Goal: Task Accomplishment & Management: Manage account settings

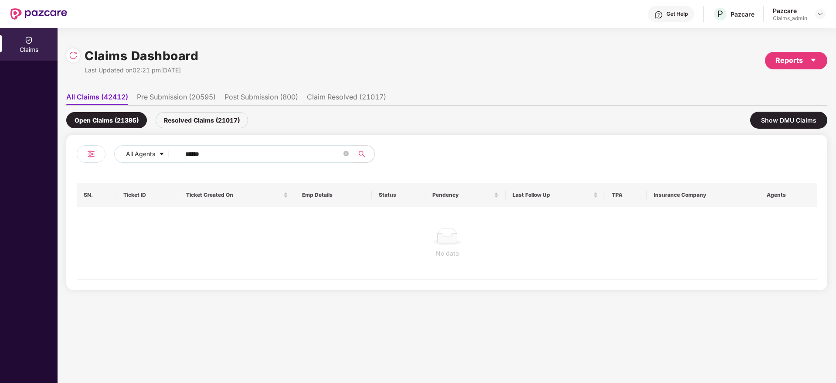
drag, startPoint x: 241, startPoint y: 154, endPoint x: 175, endPoint y: 156, distance: 66.3
click at [175, 156] on span "******" at bounding box center [264, 153] width 179 height 17
paste input "text"
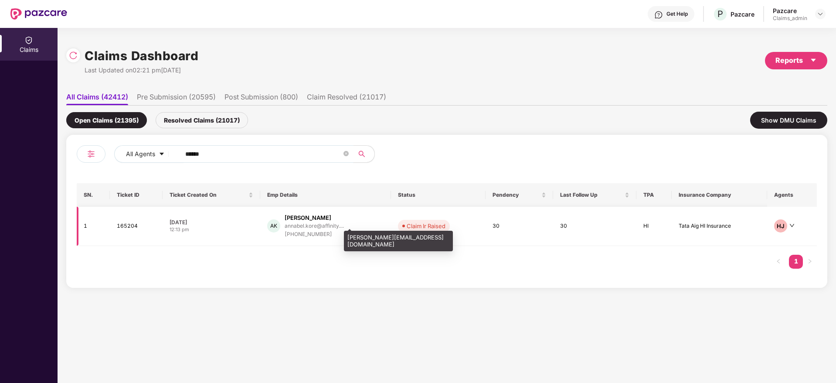
type input "******"
click at [301, 225] on div "annabel.kore@affinity...." at bounding box center [314, 226] width 59 height 6
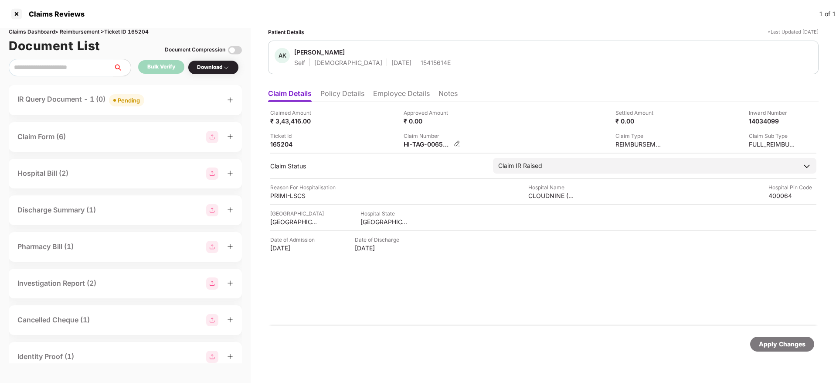
click at [454, 144] on img at bounding box center [457, 143] width 7 height 7
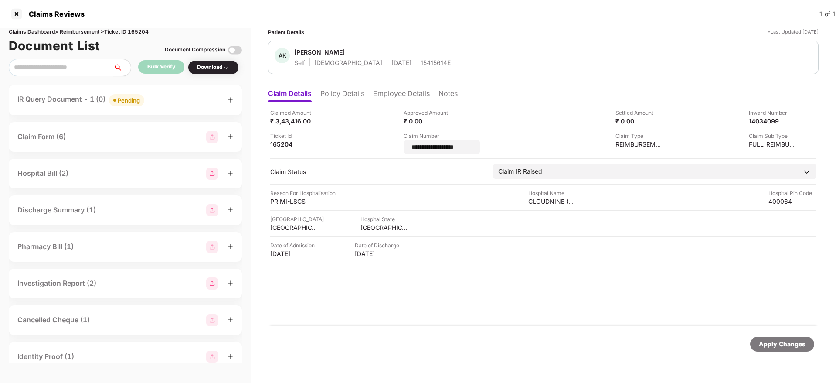
drag, startPoint x: 469, startPoint y: 147, endPoint x: 390, endPoint y: 145, distance: 78.1
click at [390, 145] on div "**********" at bounding box center [543, 131] width 546 height 45
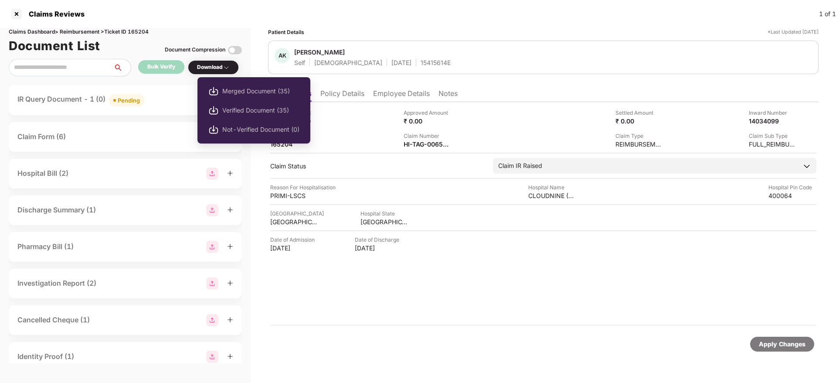
click at [211, 67] on div "Download" at bounding box center [213, 67] width 33 height 8
click at [227, 89] on span "Merged Document (35)" at bounding box center [260, 91] width 77 height 10
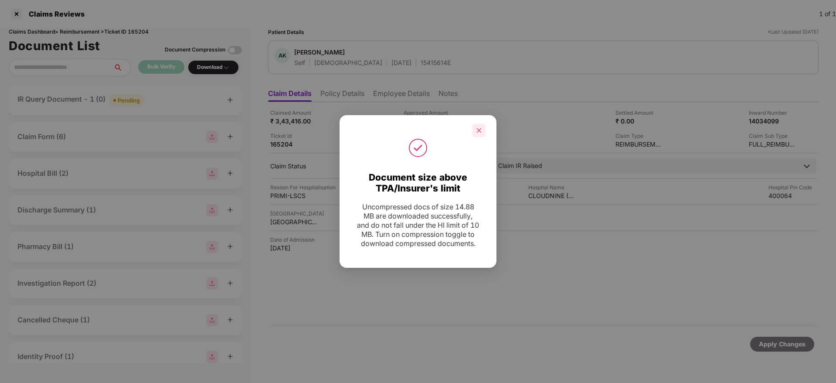
click at [482, 127] on icon "close" at bounding box center [479, 130] width 6 height 6
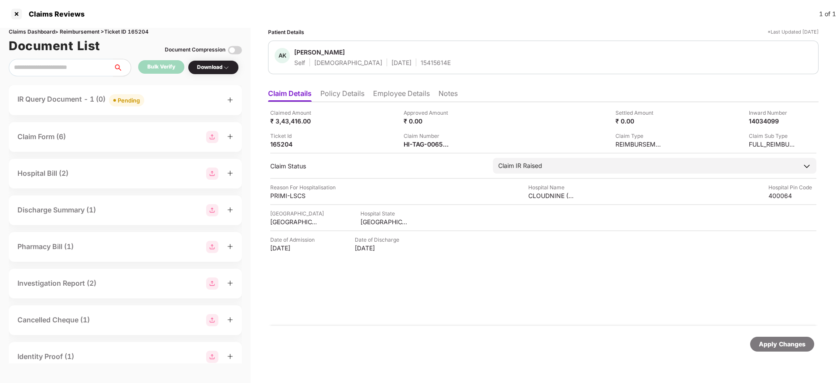
click at [398, 95] on li "Employee Details" at bounding box center [401, 95] width 57 height 13
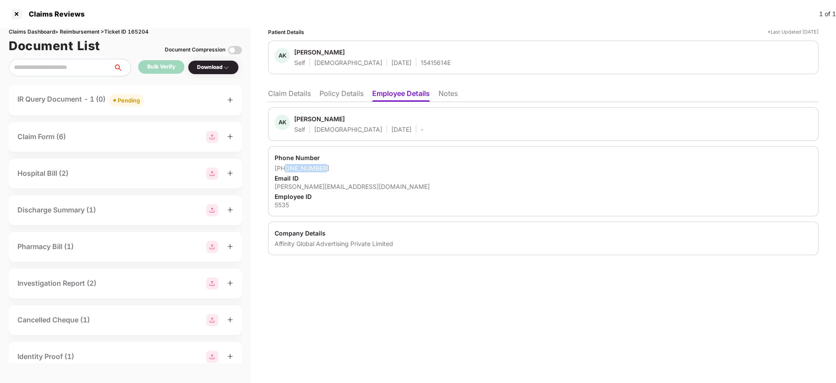
drag, startPoint x: 286, startPoint y: 170, endPoint x: 323, endPoint y: 170, distance: 37.0
click at [323, 170] on div "+919833481704" at bounding box center [543, 168] width 537 height 8
copy div "9833481704"
click at [290, 92] on li "Claim Details" at bounding box center [289, 95] width 43 height 13
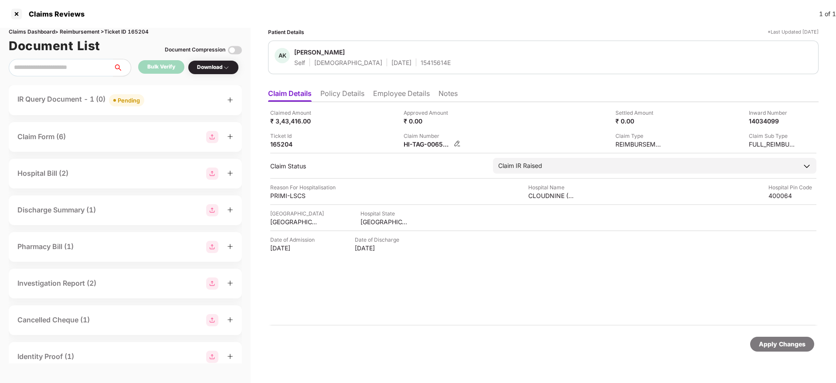
click at [459, 143] on img at bounding box center [457, 143] width 7 height 7
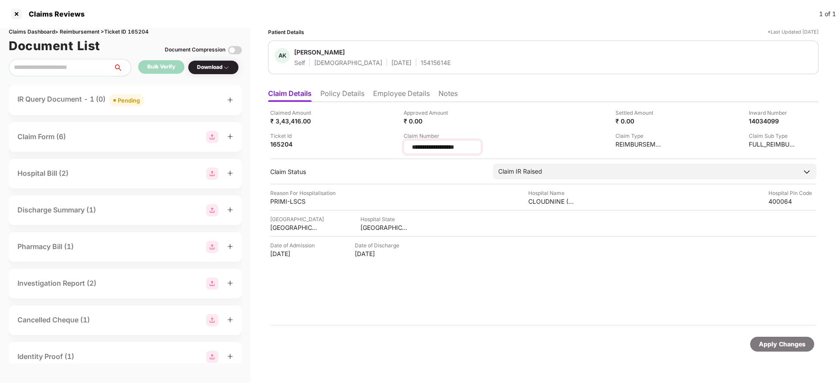
drag, startPoint x: 469, startPoint y: 146, endPoint x: 404, endPoint y: 145, distance: 65.4
click at [404, 145] on div "**********" at bounding box center [443, 147] width 78 height 14
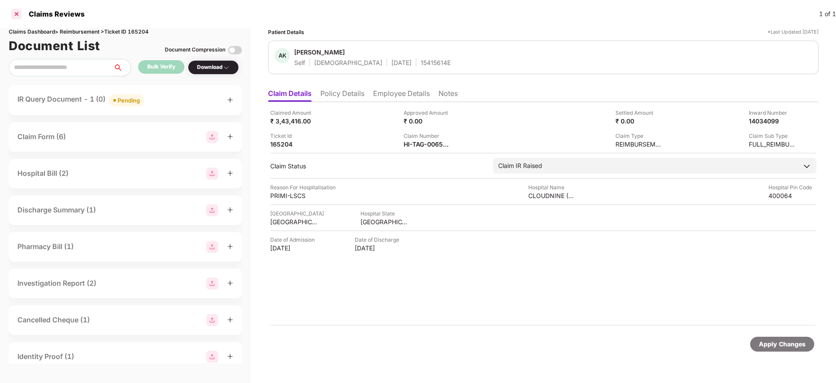
click at [16, 12] on div at bounding box center [17, 14] width 14 height 14
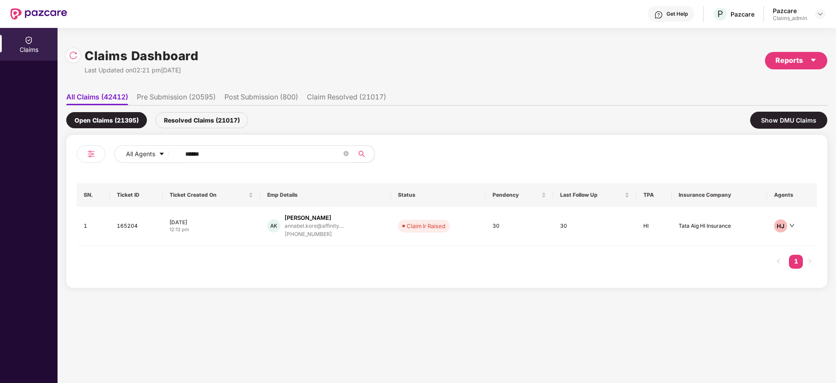
drag, startPoint x: 229, startPoint y: 153, endPoint x: 87, endPoint y: 166, distance: 143.0
click at [87, 166] on div "All Agents ******" at bounding box center [262, 157] width 370 height 24
click at [301, 231] on div "+919833481704" at bounding box center [314, 234] width 59 height 8
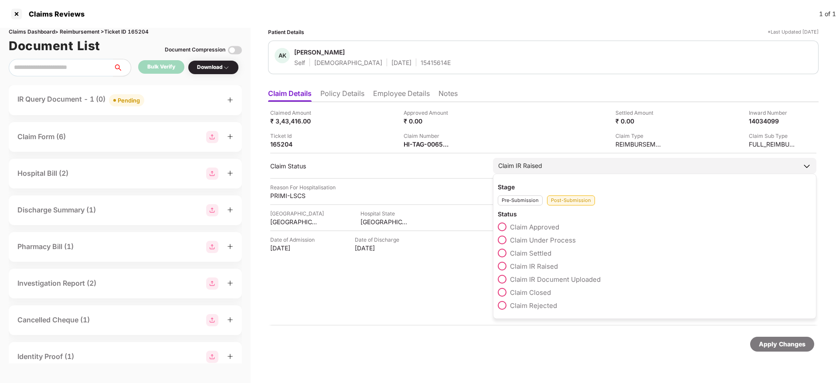
click at [503, 238] on span at bounding box center [502, 239] width 9 height 9
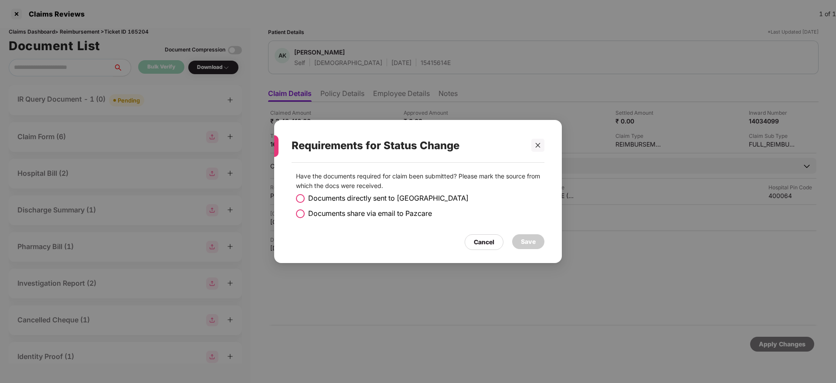
click at [305, 199] on label "Documents directly sent to TPA" at bounding box center [382, 198] width 173 height 11
click at [532, 244] on div "Save" at bounding box center [528, 242] width 15 height 10
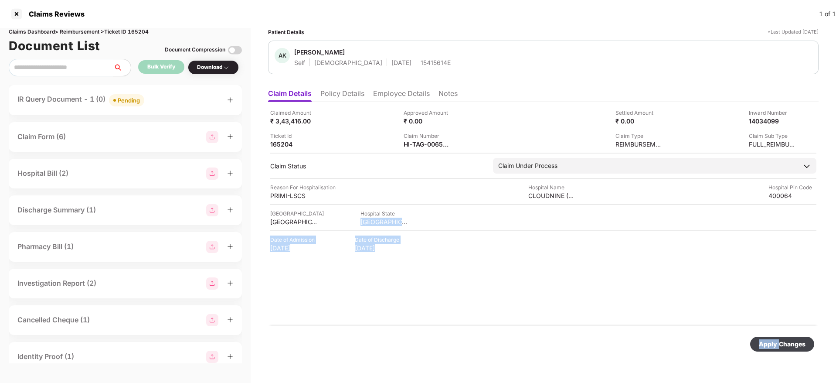
drag, startPoint x: 780, startPoint y: 343, endPoint x: 461, endPoint y: 202, distance: 348.5
click at [461, 202] on form "Claimed Amount ₹ 3,43,416.00 Approved Amount ₹ 0.00 Settled Amount ₹ 0.00 Inwar…" at bounding box center [543, 233] width 550 height 263
click at [794, 340] on div "Apply Changes" at bounding box center [782, 344] width 47 height 10
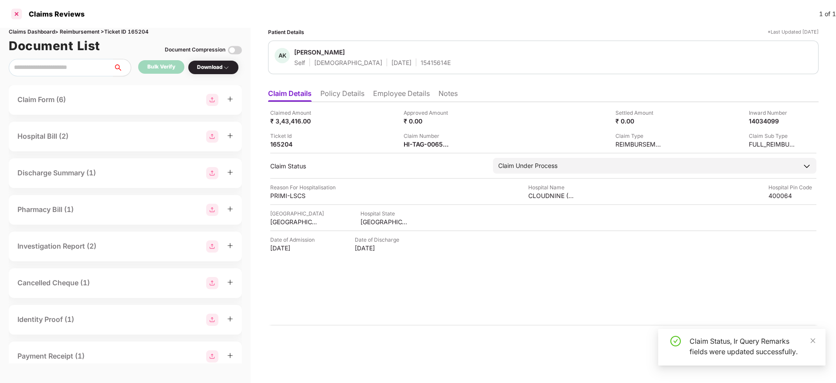
click at [12, 16] on div at bounding box center [17, 14] width 14 height 14
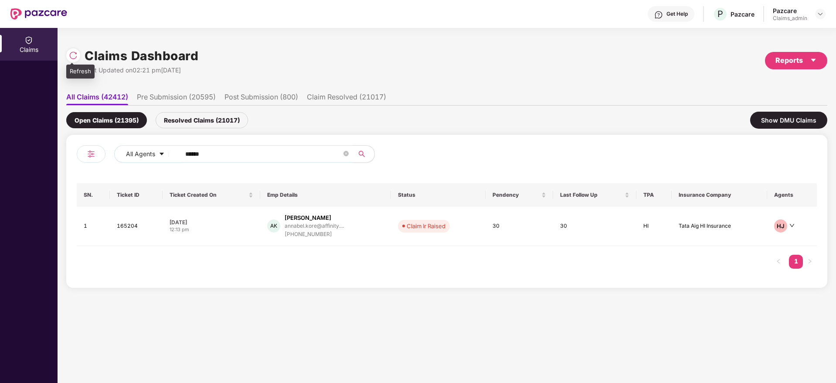
click at [72, 55] on img at bounding box center [73, 55] width 9 height 9
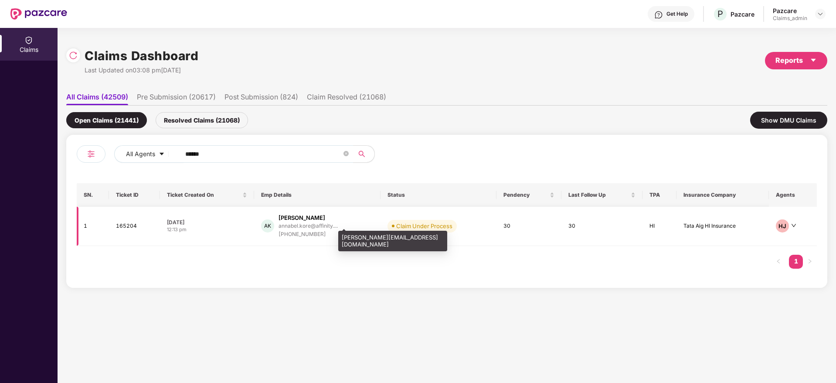
click at [297, 227] on div "annabel.kore@affinity...." at bounding box center [307, 226] width 59 height 6
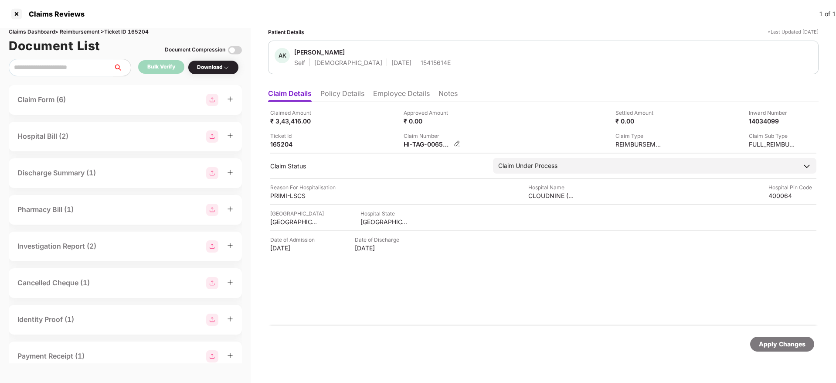
click at [456, 143] on img at bounding box center [457, 143] width 7 height 7
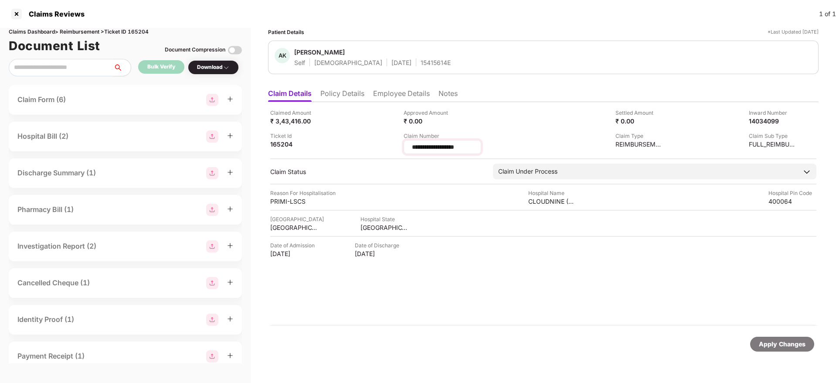
drag, startPoint x: 467, startPoint y: 145, endPoint x: 407, endPoint y: 140, distance: 60.3
click at [407, 140] on div "**********" at bounding box center [443, 147] width 78 height 14
drag, startPoint x: 468, startPoint y: 145, endPoint x: 409, endPoint y: 150, distance: 59.0
click at [409, 150] on div "**********" at bounding box center [443, 147] width 78 height 14
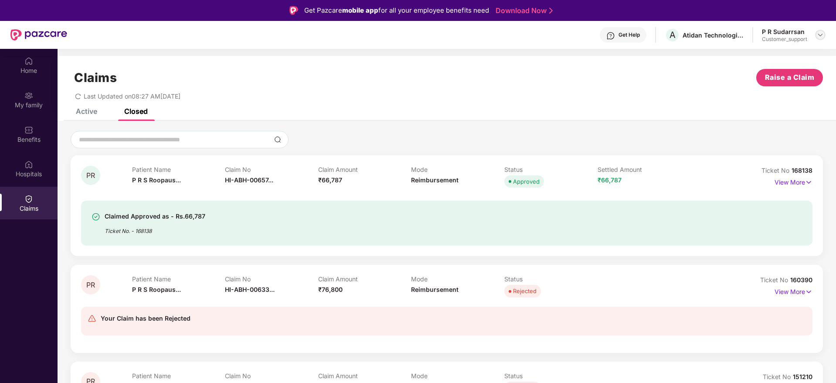
click at [821, 38] on img at bounding box center [820, 34] width 7 height 7
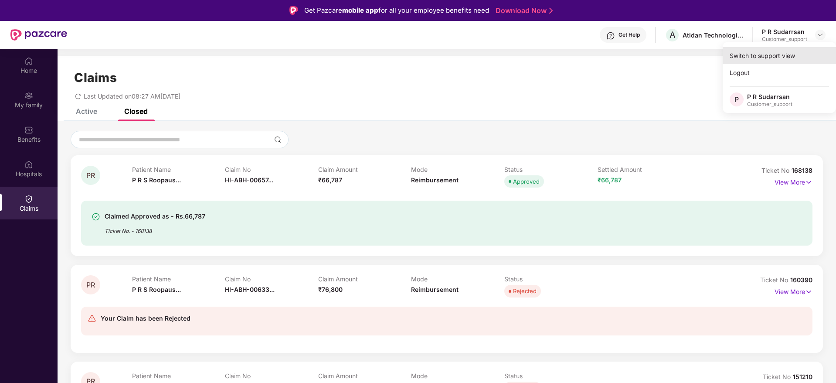
click at [773, 55] on div "Switch to support view" at bounding box center [779, 55] width 113 height 17
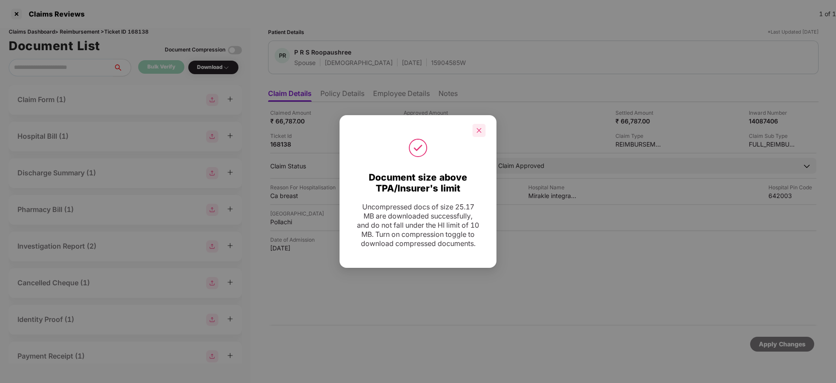
click at [481, 128] on icon "close" at bounding box center [479, 130] width 6 height 6
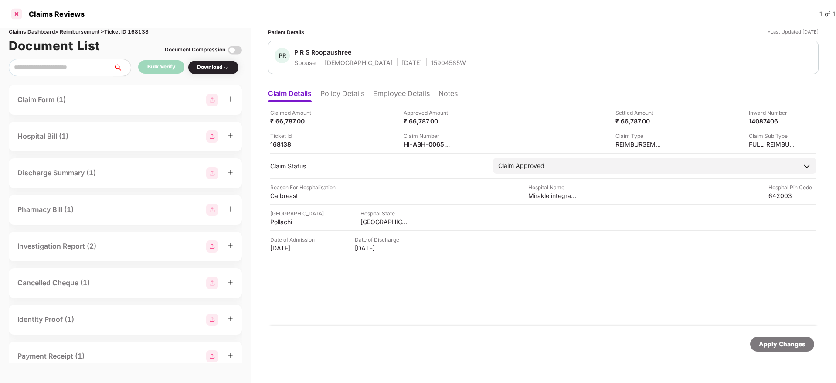
click at [17, 11] on div at bounding box center [17, 14] width 14 height 14
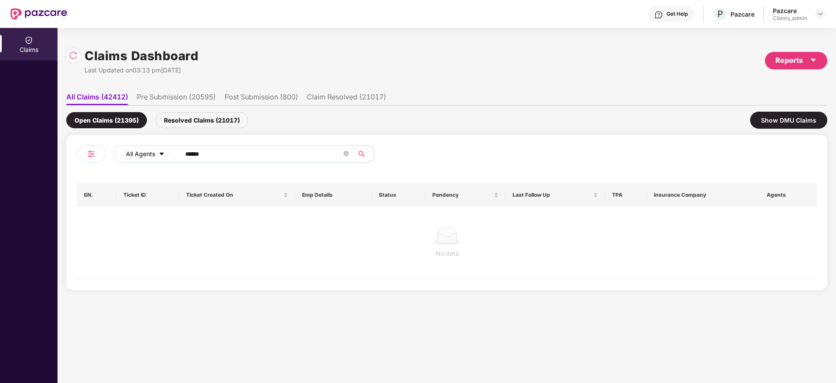
drag, startPoint x: 226, startPoint y: 156, endPoint x: 125, endPoint y: 157, distance: 101.1
click at [125, 157] on div "All Agents ******" at bounding box center [336, 153] width 444 height 17
paste input "text"
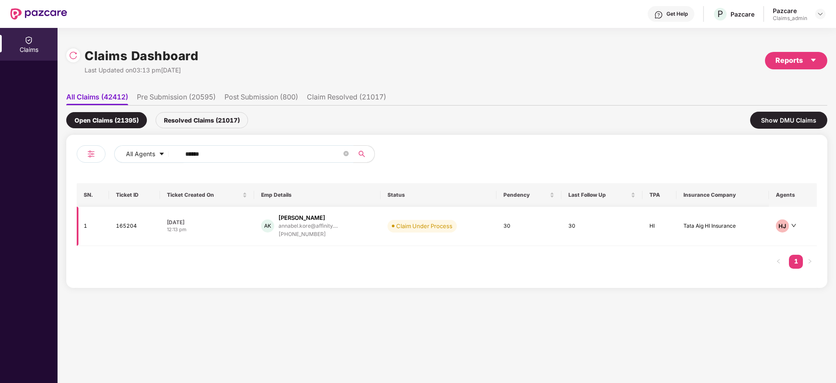
type input "******"
click at [304, 230] on div "+919833481704" at bounding box center [307, 234] width 59 height 8
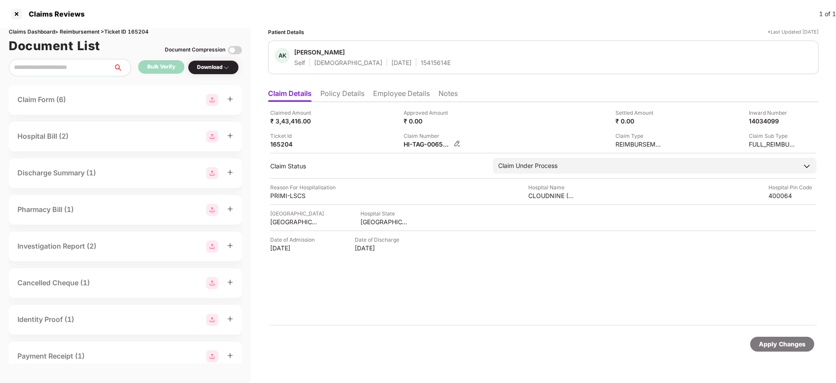
click at [461, 140] on img at bounding box center [457, 143] width 7 height 7
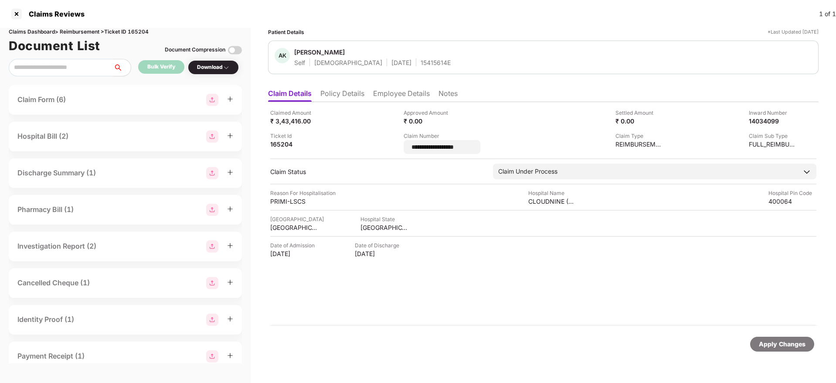
drag, startPoint x: 469, startPoint y: 147, endPoint x: 392, endPoint y: 147, distance: 76.7
click at [392, 147] on div "**********" at bounding box center [543, 131] width 546 height 45
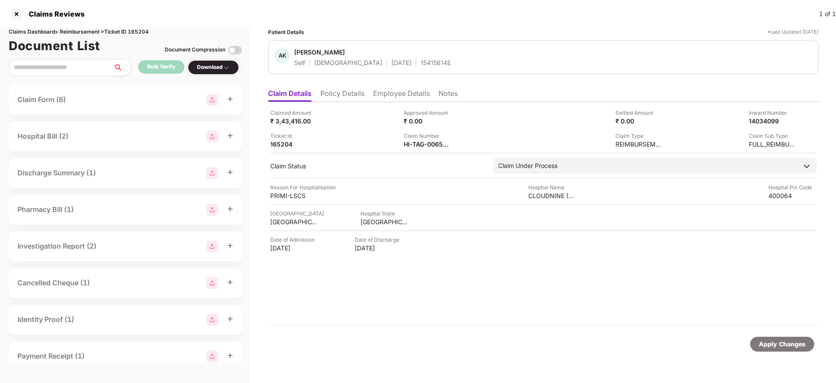
click at [338, 94] on li "Policy Details" at bounding box center [342, 95] width 44 height 13
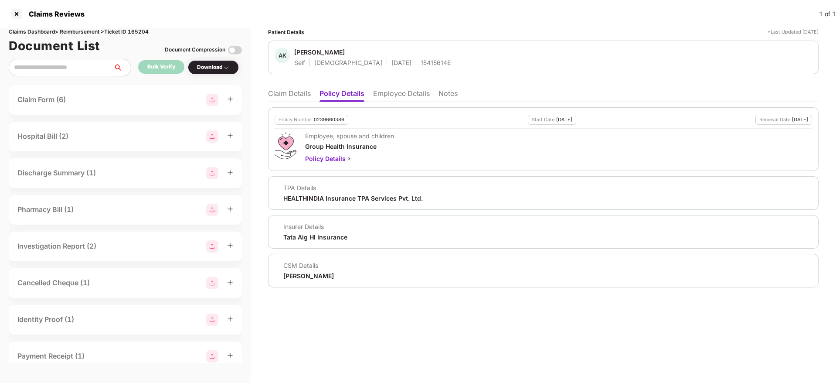
click at [387, 91] on li "Employee Details" at bounding box center [401, 95] width 57 height 13
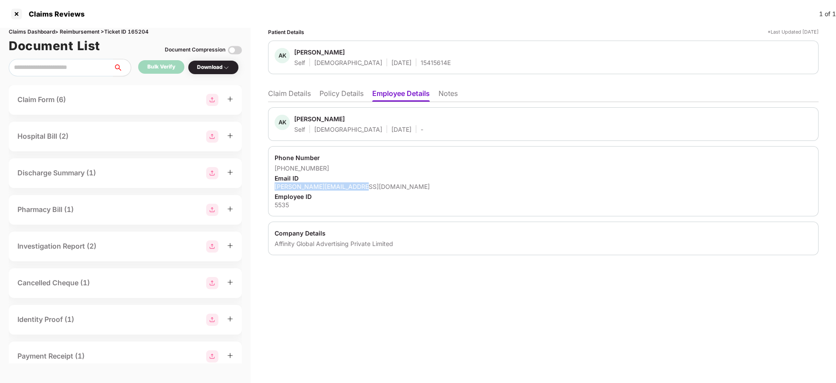
drag, startPoint x: 273, startPoint y: 186, endPoint x: 369, endPoint y: 186, distance: 95.4
click at [369, 186] on div "Phone Number +919833481704 Email ID annabel.kore@affinity.com Employee ID 5535" at bounding box center [543, 181] width 550 height 70
copy div "annabel.kore@affinity.com"
drag, startPoint x: 24, startPoint y: 15, endPoint x: 16, endPoint y: 15, distance: 7.4
click at [23, 15] on div "Claims Reviews" at bounding box center [47, 14] width 75 height 14
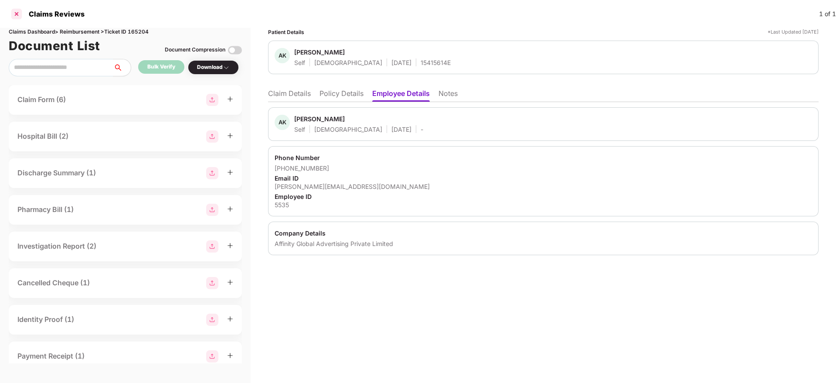
click at [16, 15] on div at bounding box center [17, 14] width 14 height 14
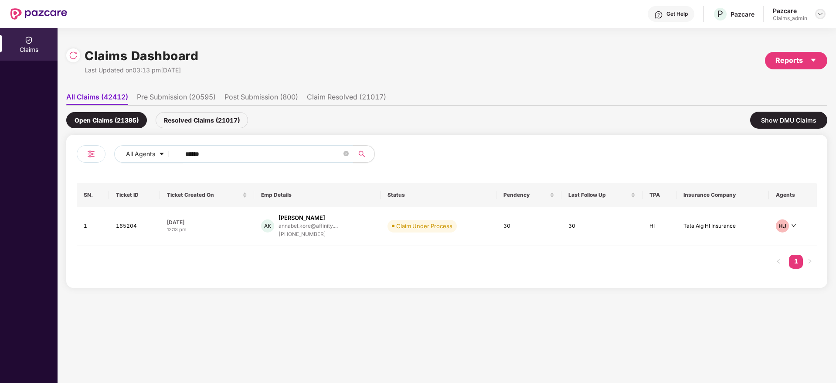
click at [822, 13] on img at bounding box center [820, 13] width 7 height 7
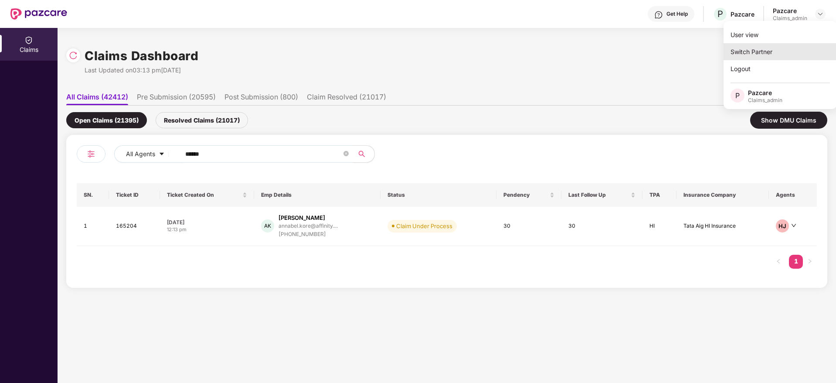
click at [746, 55] on div "Switch Partner" at bounding box center [779, 51] width 113 height 17
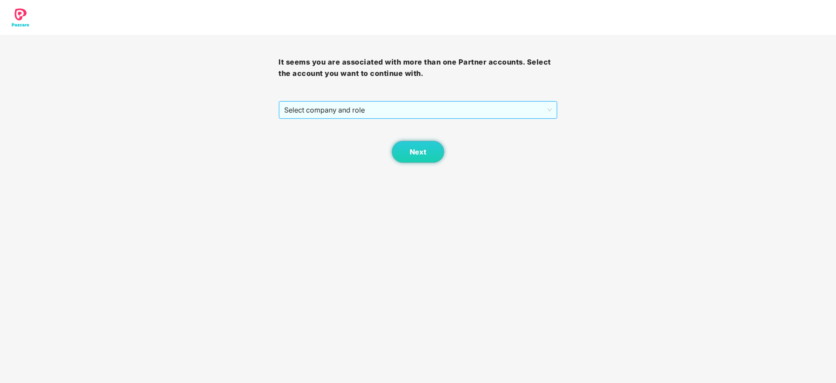
click at [402, 114] on span "Select company and role" at bounding box center [417, 110] width 267 height 17
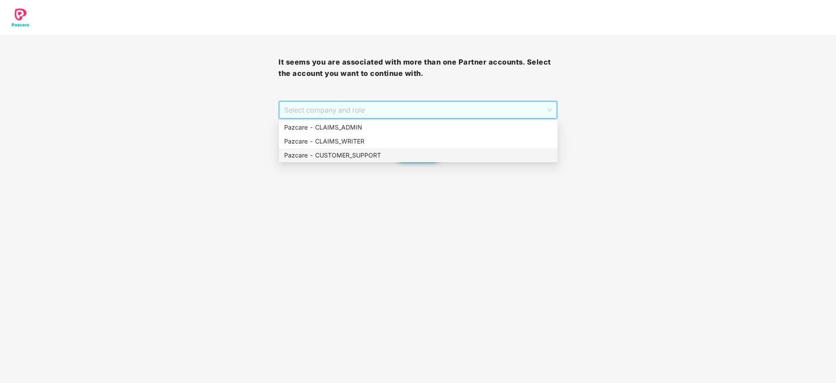
click at [386, 155] on div "Pazcare - CUSTOMER_SUPPORT" at bounding box center [418, 155] width 268 height 10
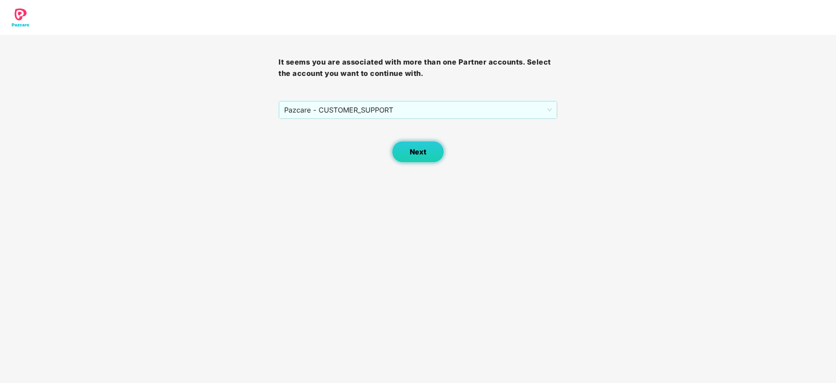
click at [413, 153] on span "Next" at bounding box center [418, 152] width 17 height 8
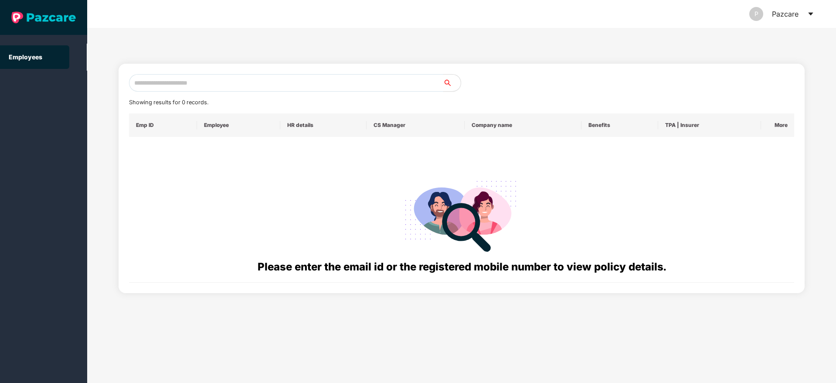
drag, startPoint x: 244, startPoint y: 60, endPoint x: 251, endPoint y: 76, distance: 17.5
click at [244, 66] on div "Showing results for 0 records. Emp ID Employee HR details CS Manager Company na…" at bounding box center [462, 173] width 686 height 239
click at [255, 81] on input "text" at bounding box center [286, 82] width 314 height 17
paste input "**********"
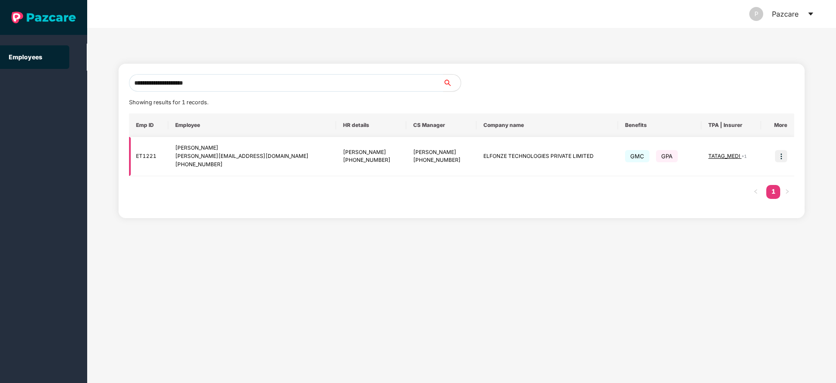
type input "**********"
click at [780, 157] on img at bounding box center [781, 156] width 12 height 12
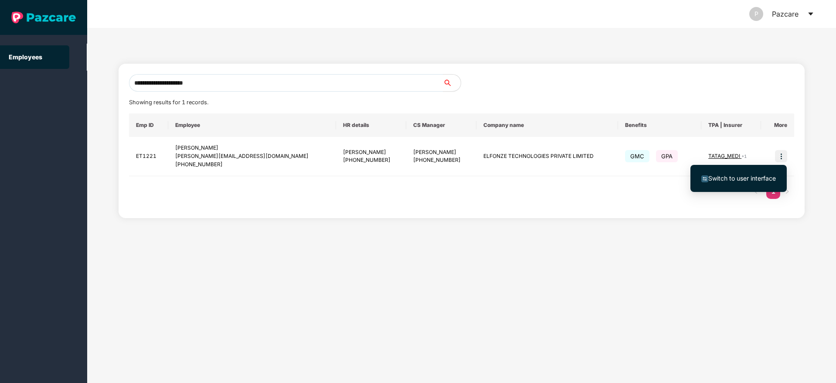
click at [737, 173] on span "Switch to user interface" at bounding box center [738, 178] width 75 height 10
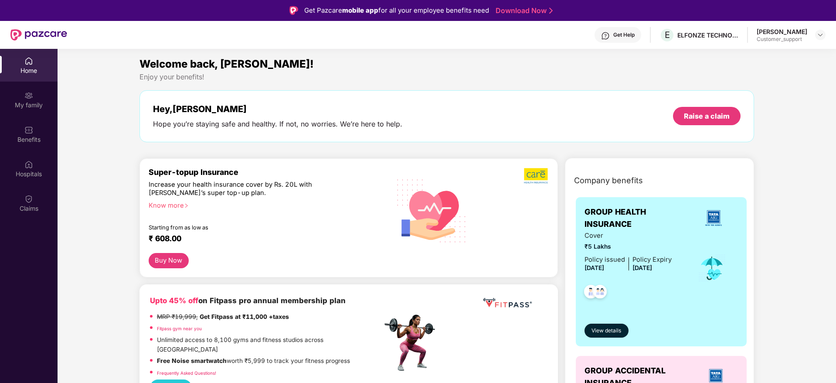
click at [17, 210] on div "Claims" at bounding box center [29, 208] width 58 height 9
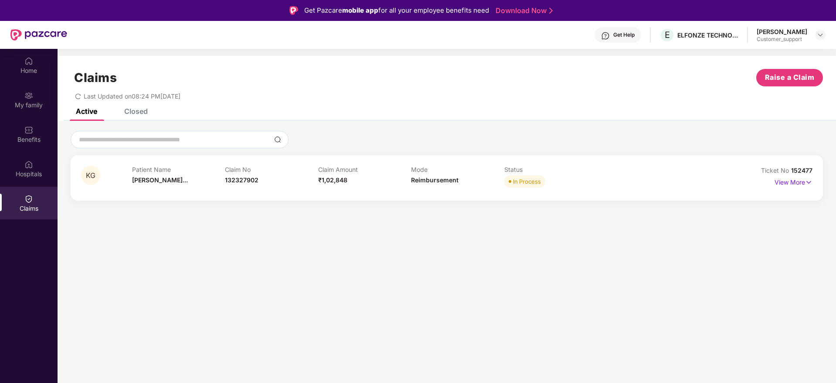
click at [138, 111] on div "Closed" at bounding box center [136, 111] width 24 height 9
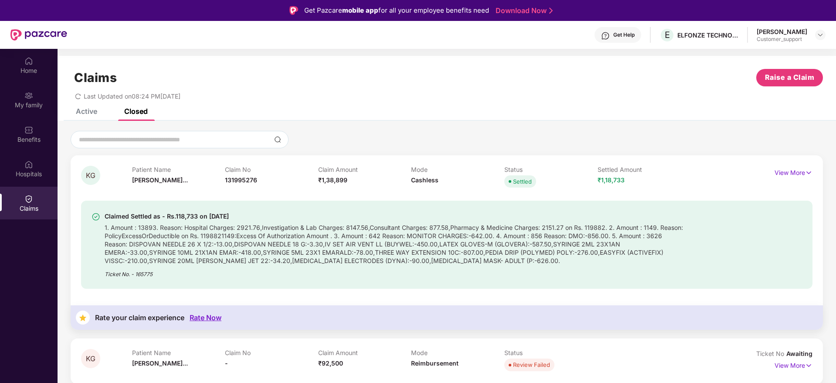
scroll to position [49, 0]
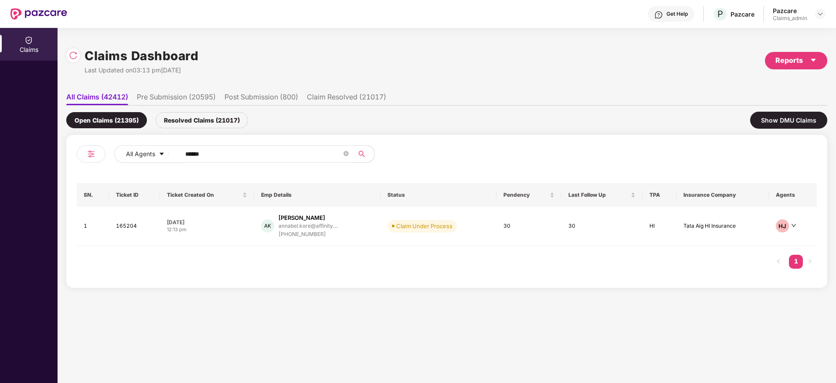
drag, startPoint x: 241, startPoint y: 153, endPoint x: 180, endPoint y: 153, distance: 61.5
click at [180, 153] on span "******" at bounding box center [264, 153] width 179 height 17
